Goal: Information Seeking & Learning: Learn about a topic

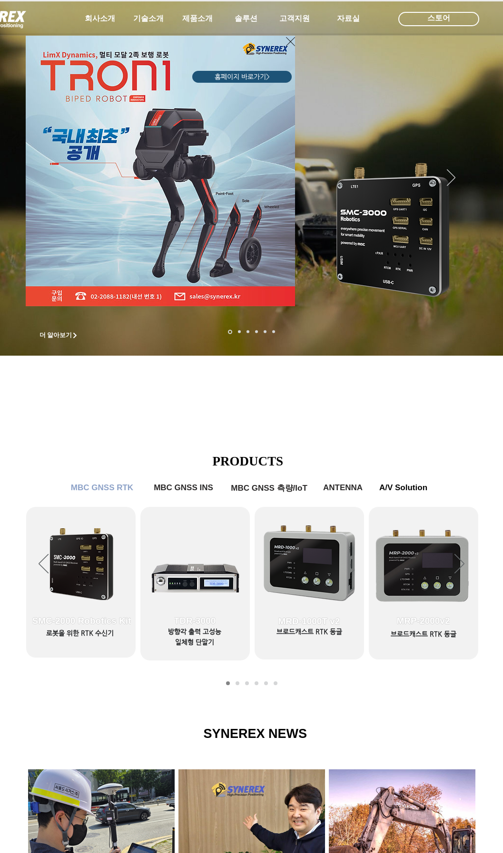
click at [159, 22] on div "LimX Dinamics" at bounding box center [115, 161] width 183 height 287
click at [294, 42] on icon "사이트로 돌아가기" at bounding box center [290, 42] width 9 height 12
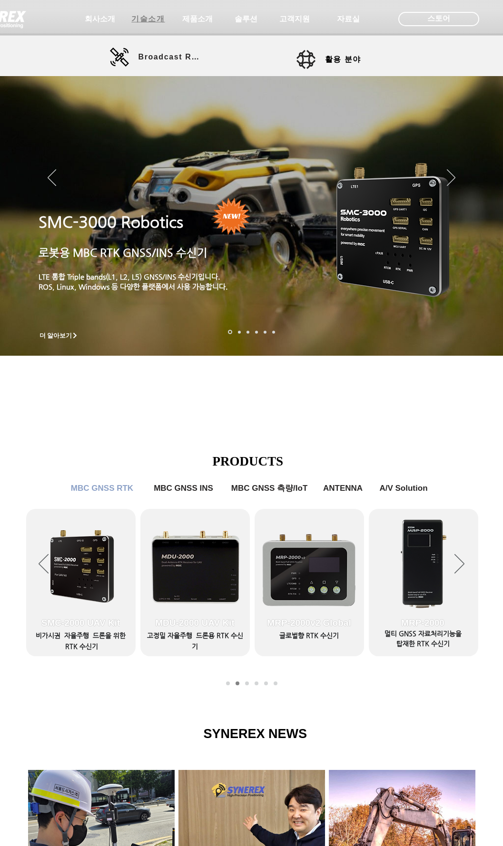
click at [144, 21] on span "기술소개" at bounding box center [147, 19] width 33 height 10
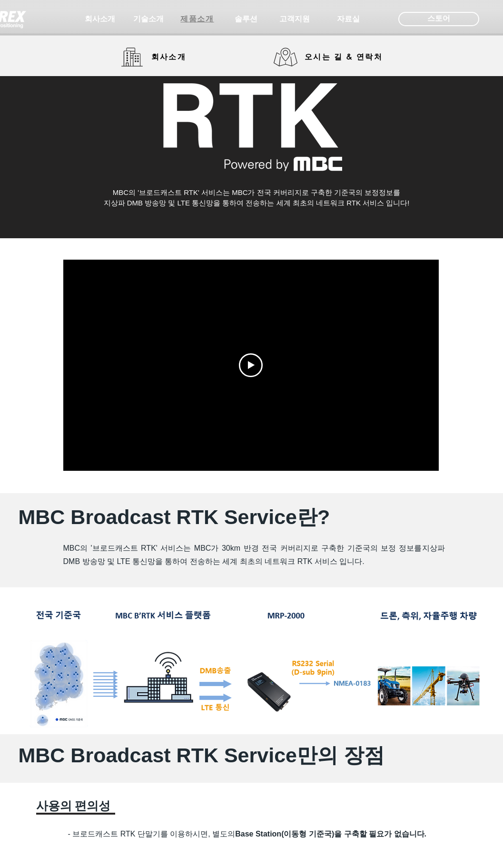
click at [199, 19] on span "제품소개" at bounding box center [196, 19] width 33 height 10
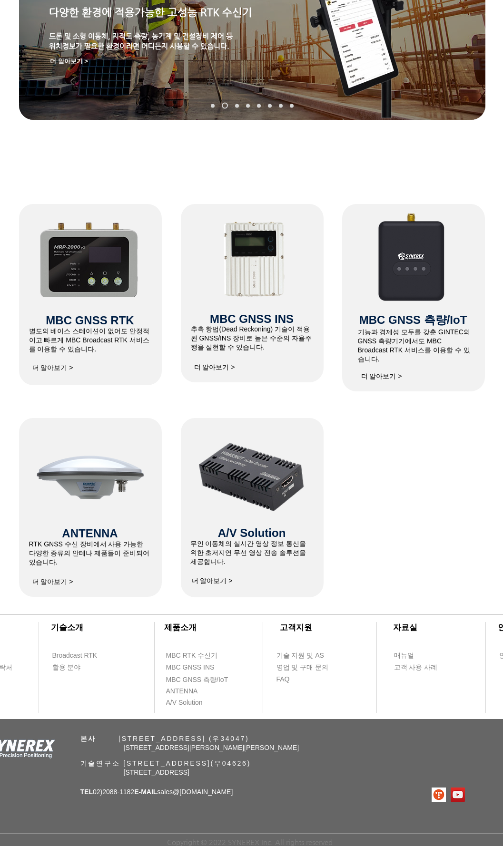
scroll to position [251, 0]
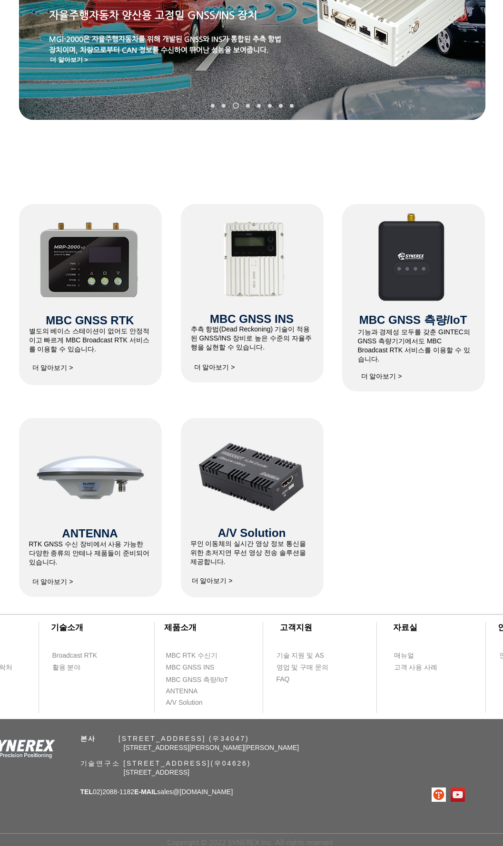
click at [64, 580] on span "더 알아보기 >" at bounding box center [52, 582] width 41 height 9
